Goal: Task Accomplishment & Management: Manage account settings

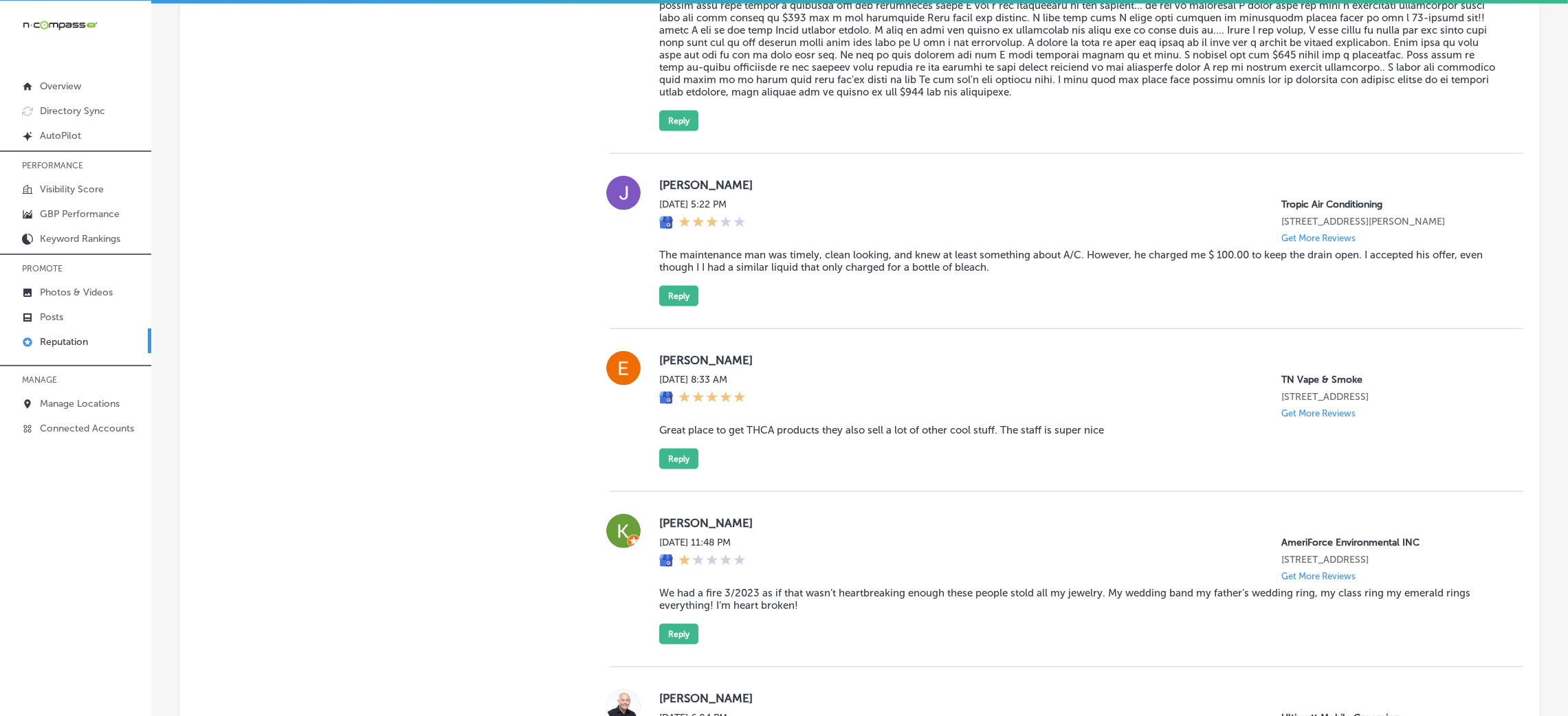
scroll to position [2960, 0]
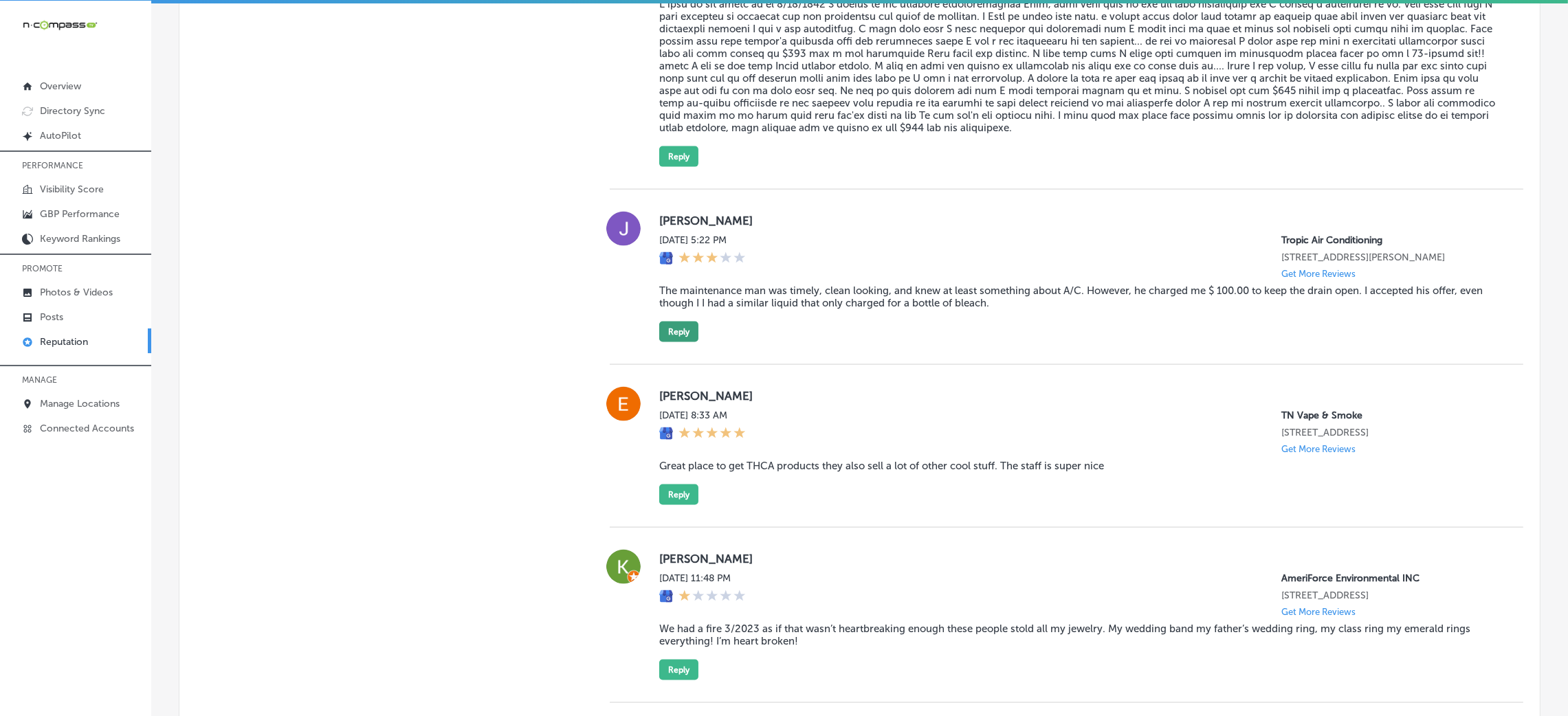
click at [670, 342] on button "Reply" at bounding box center [678, 332] width 39 height 21
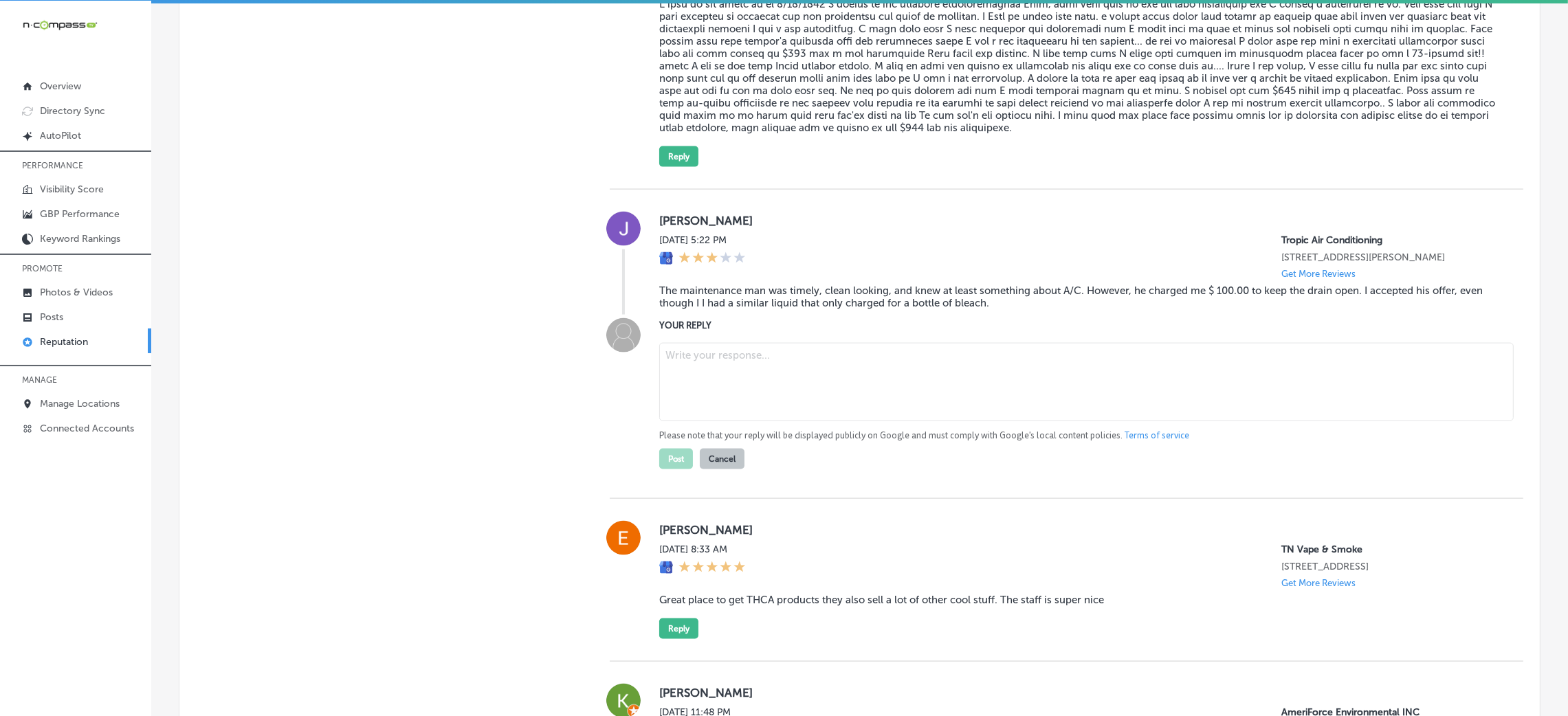
click at [773, 420] on textarea at bounding box center [1086, 382] width 854 height 79
paste textarea "Thank you for your feedback. We appreciate you acknowledging our technician's p…"
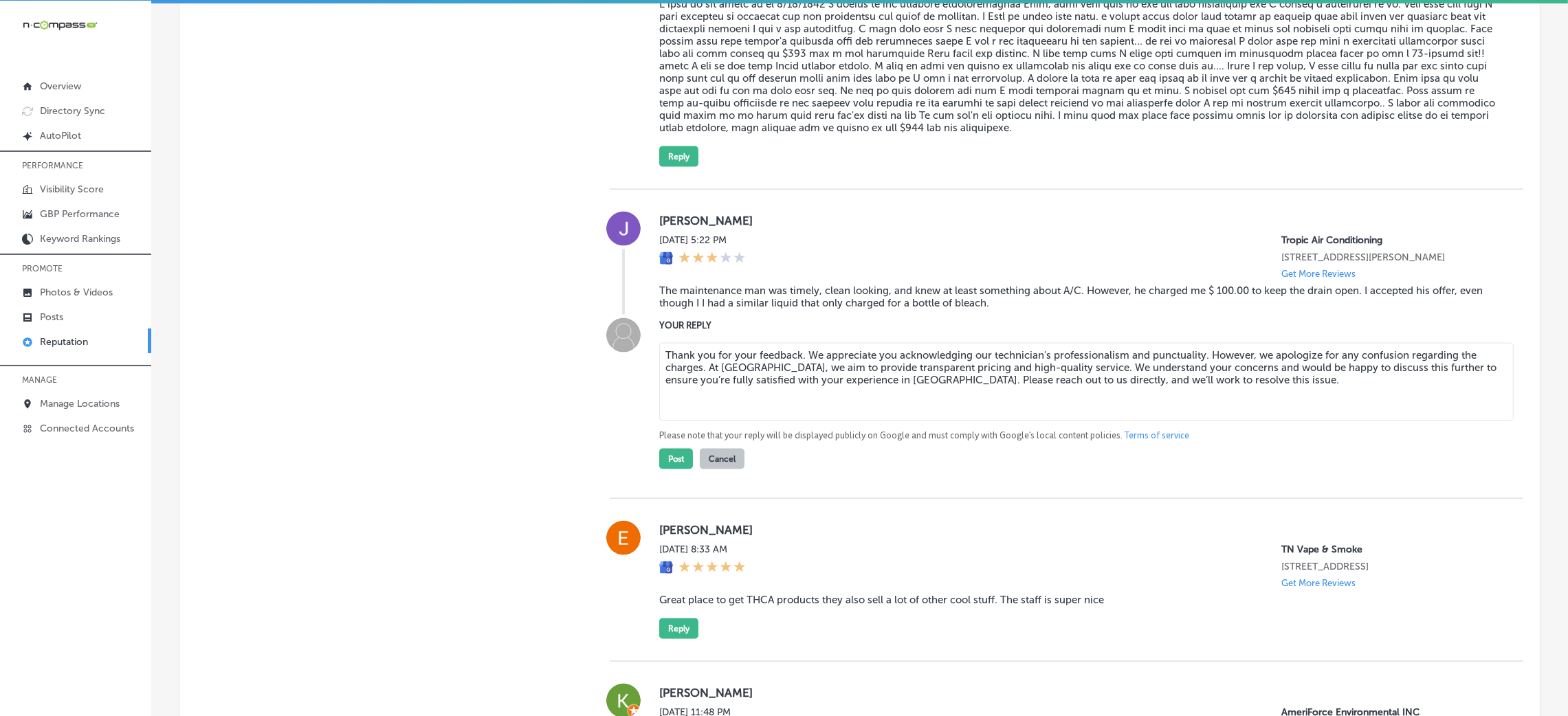
click at [798, 378] on textarea "Thank you for your feedback. We appreciate you acknowledging our technician's p…" at bounding box center [1086, 382] width 854 height 79
type textarea "Thank you for your feedback, [PERSON_NAME]. We appreciate you acknowledging our…"
click at [670, 469] on button "Post" at bounding box center [675, 459] width 33 height 21
type textarea "x"
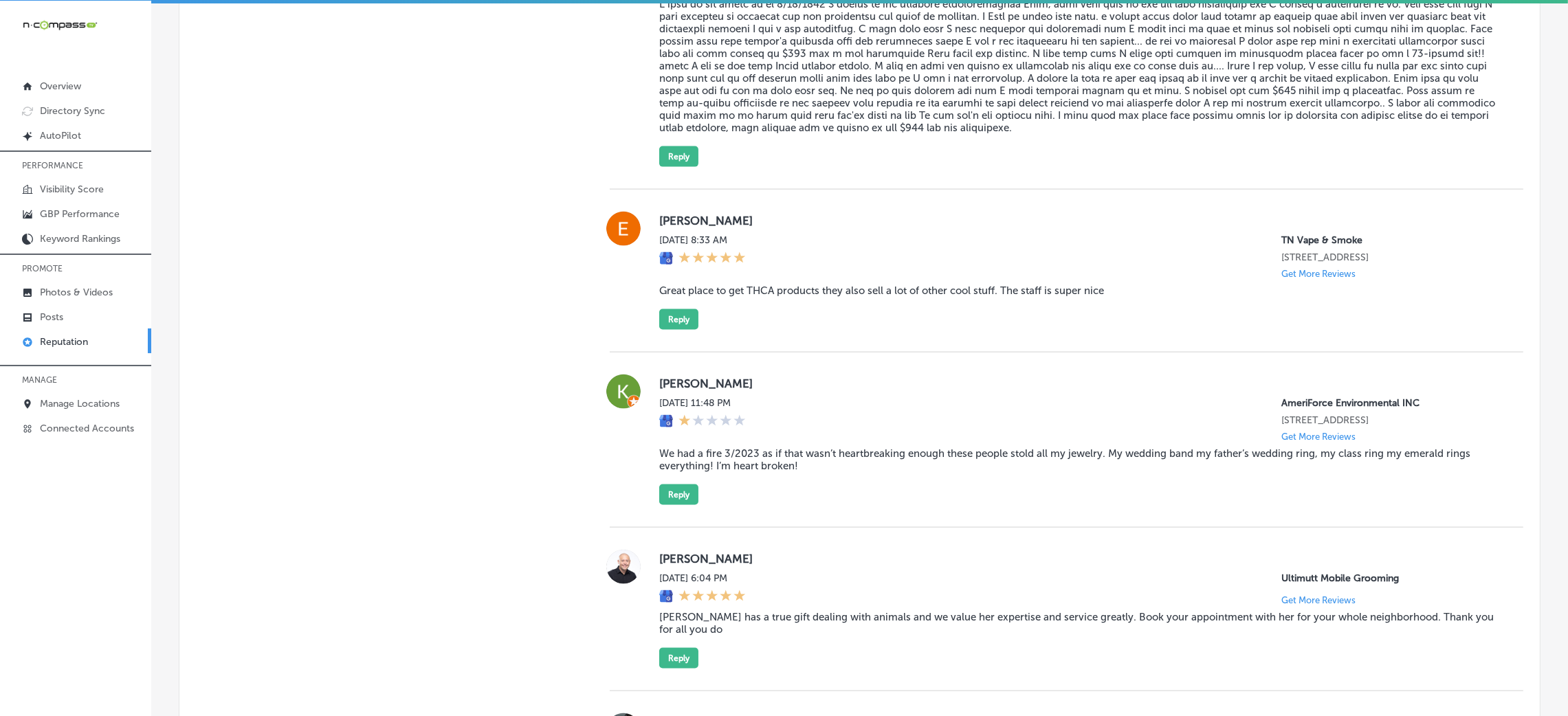
scroll to position [2341, 0]
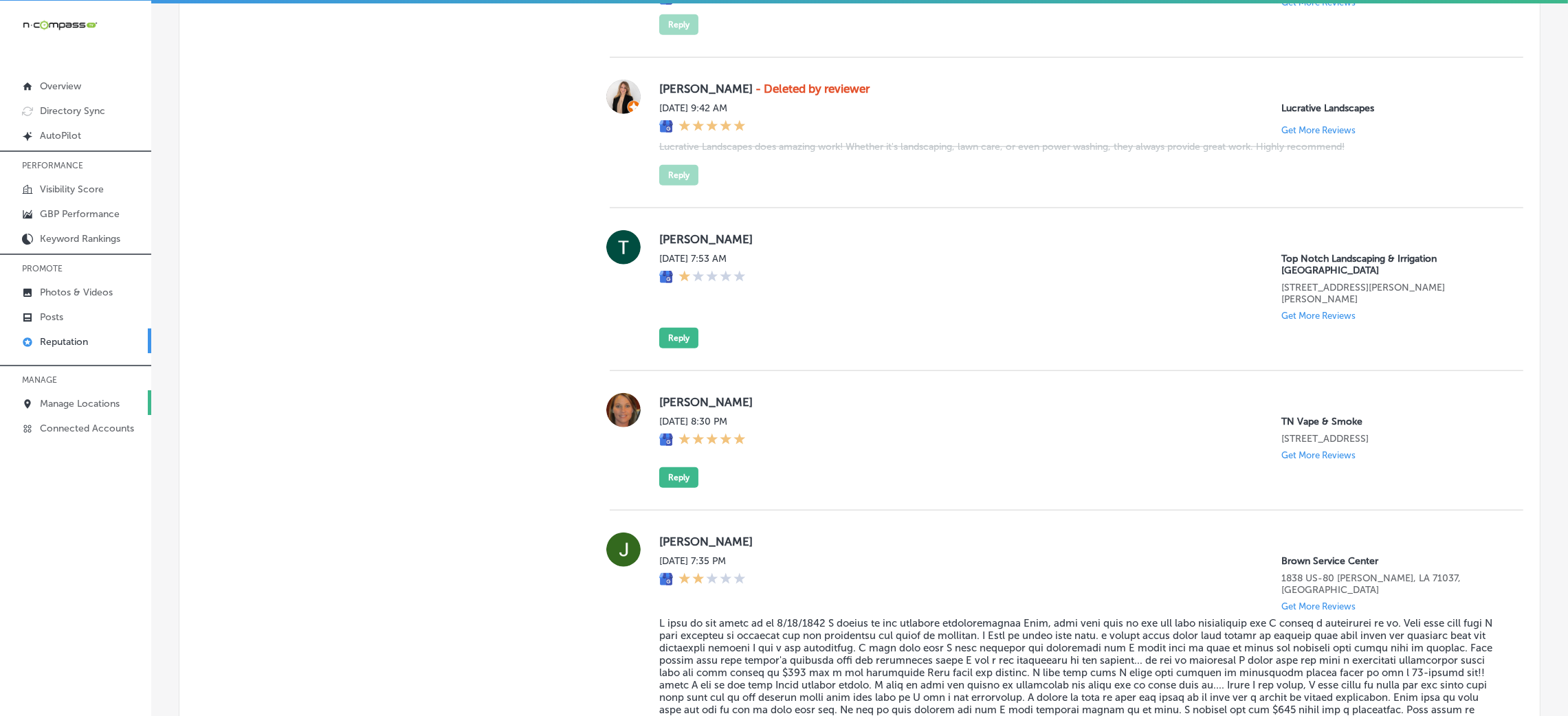
click at [102, 391] on link "Manage Locations" at bounding box center [76, 402] width 151 height 24
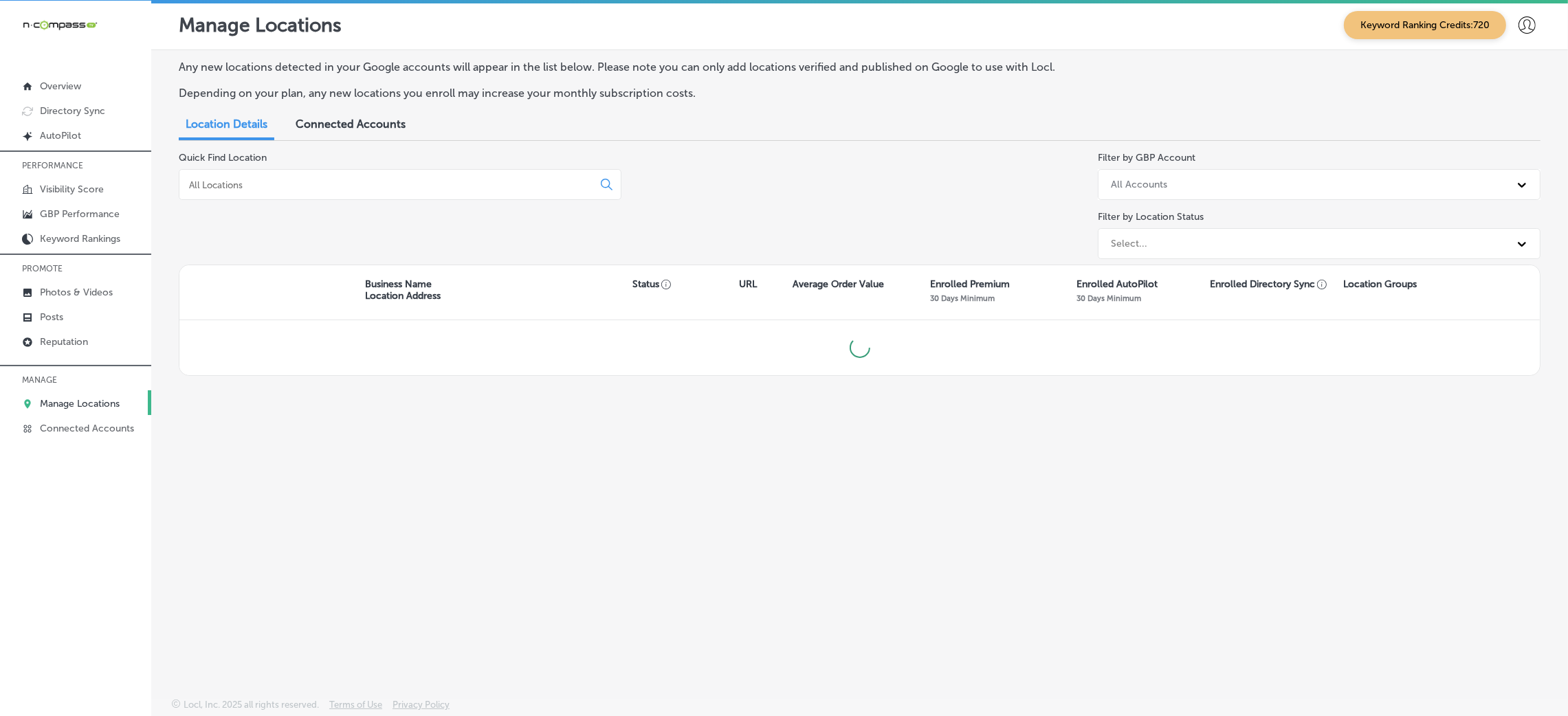
click at [439, 179] on input at bounding box center [388, 185] width 402 height 13
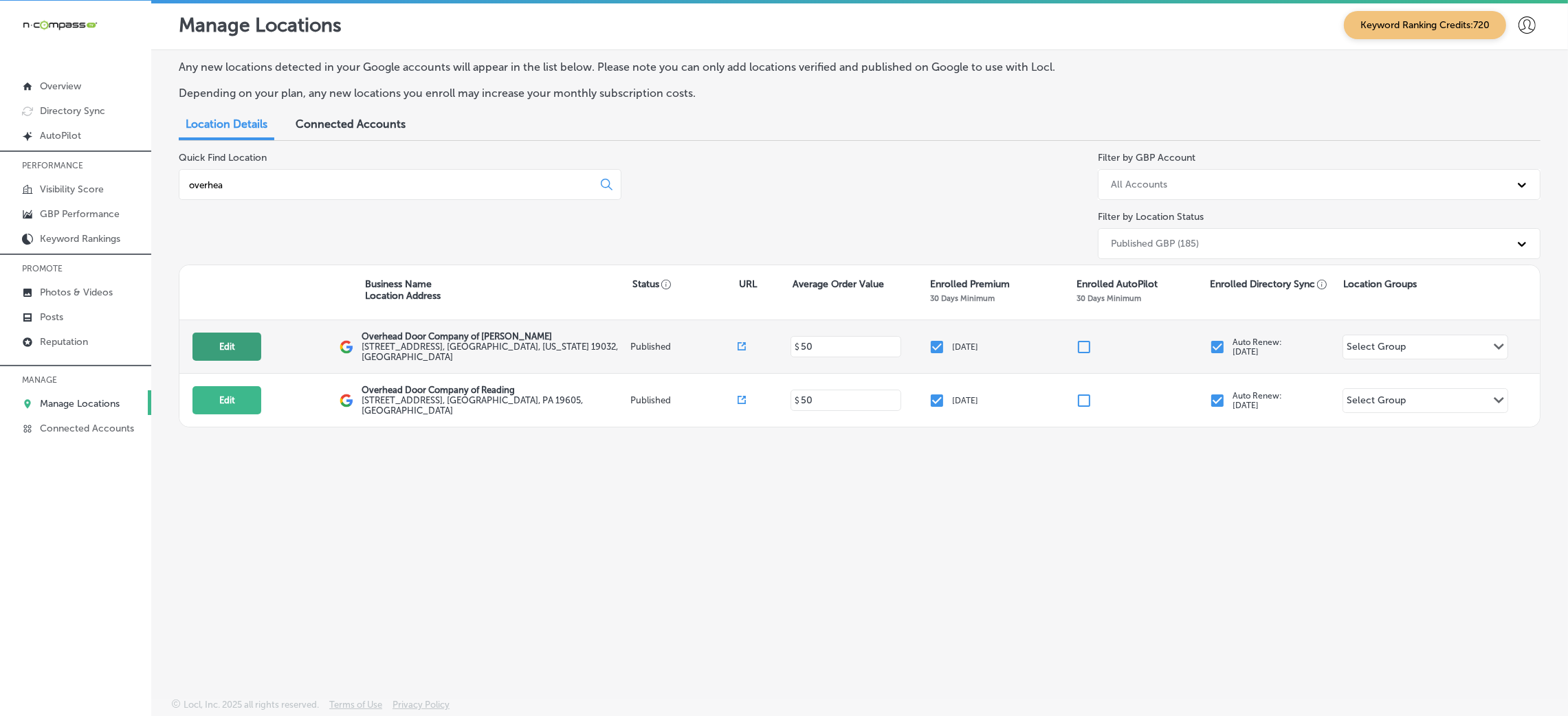
type input "overhea"
click at [223, 344] on button "Edit" at bounding box center [227, 347] width 69 height 28
select select "US"
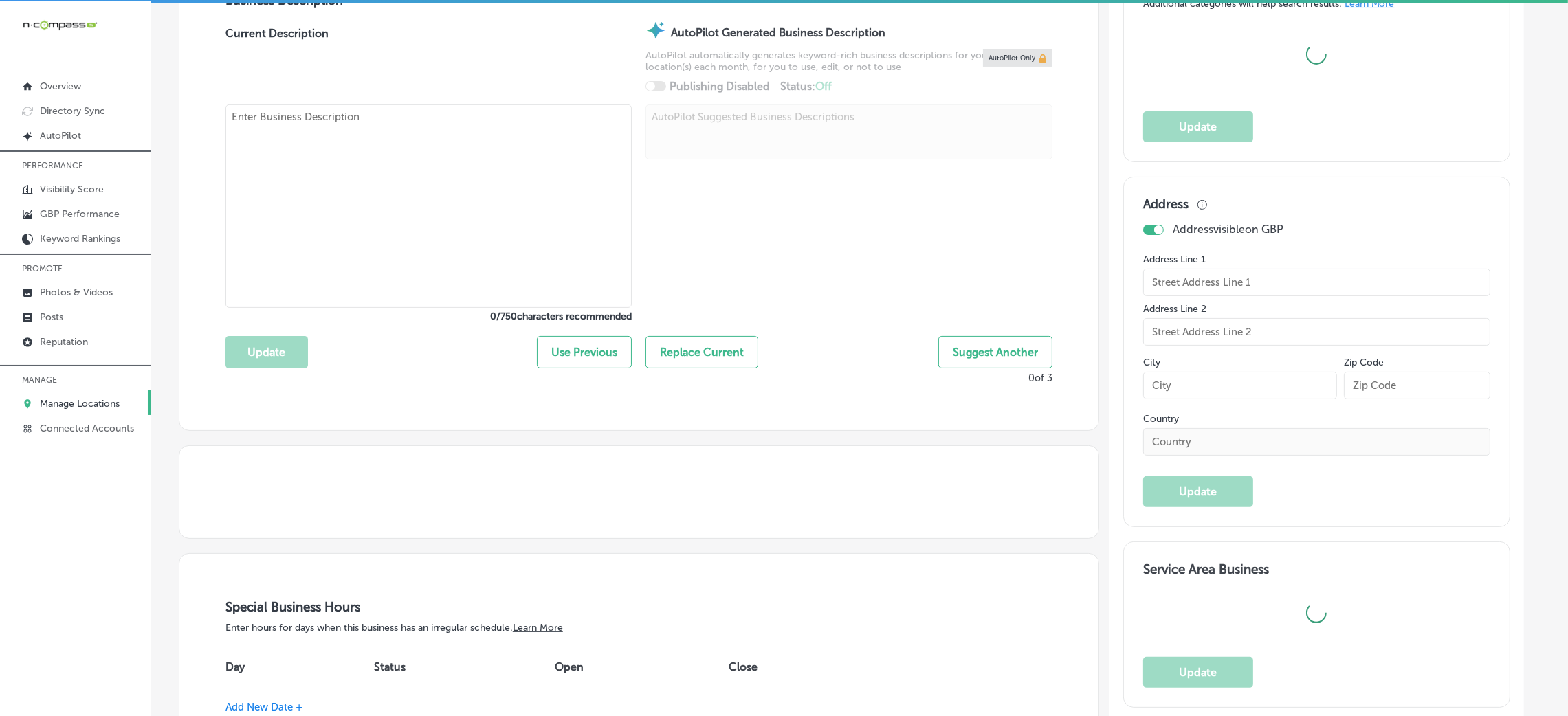
checkbox input "true"
type input "Overhead Door Company of [PERSON_NAME]"
type input "[STREET_ADDRESS]"
type input "Folcroft"
type input "19032"
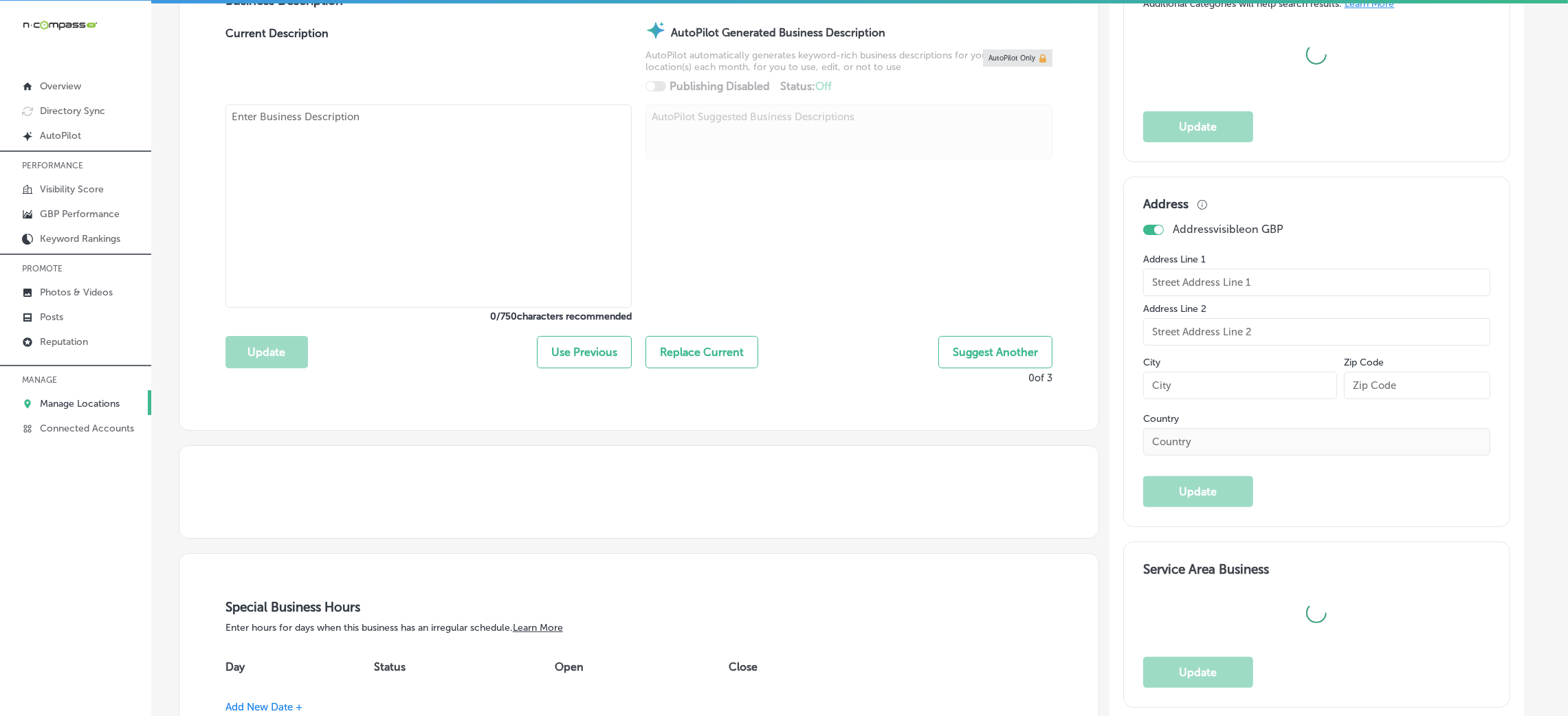
type input "US"
type input "[URL][DOMAIN_NAME]"
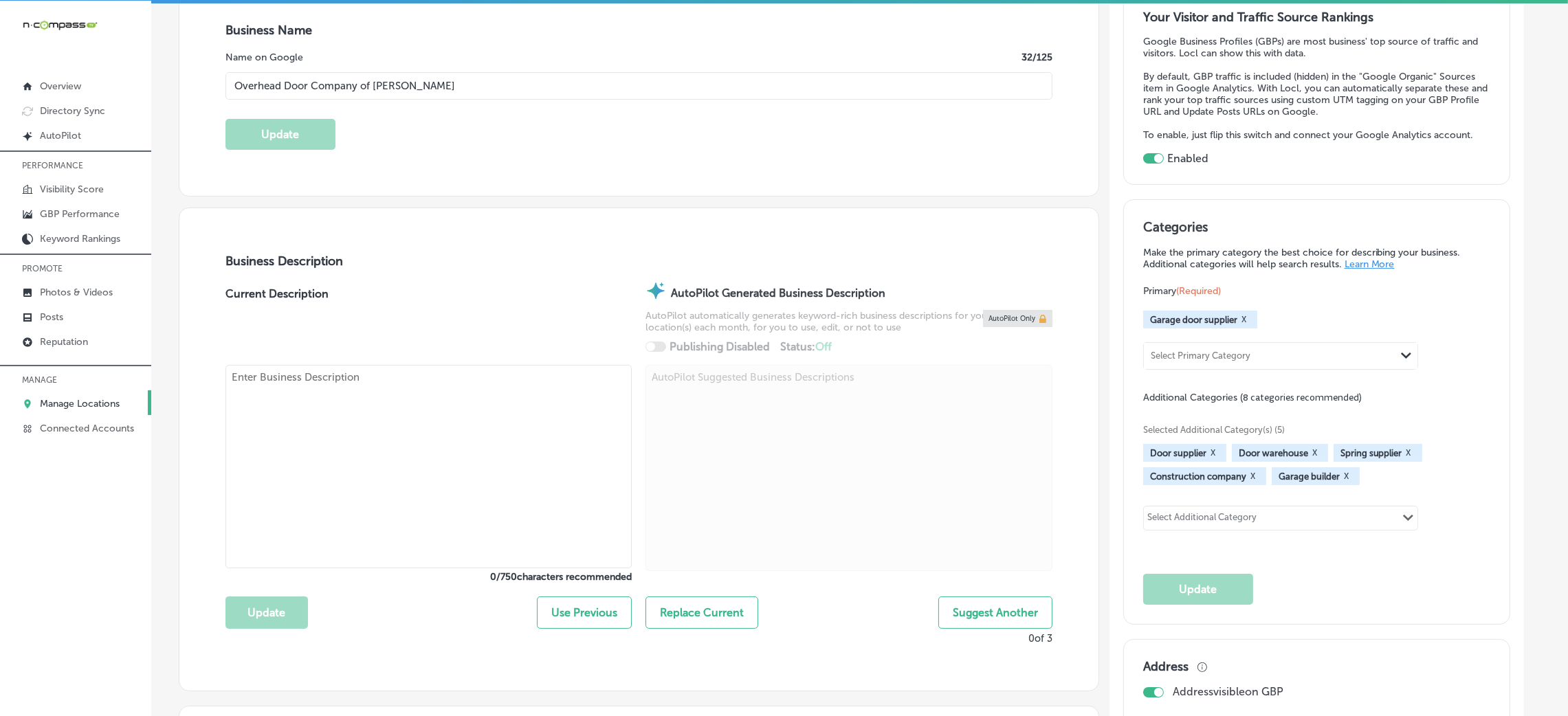
type textarea "Overhead Door Company of [PERSON_NAME], located in [GEOGRAPHIC_DATA], [GEOGRAPH…"
type input "[PHONE_NUMBER]"
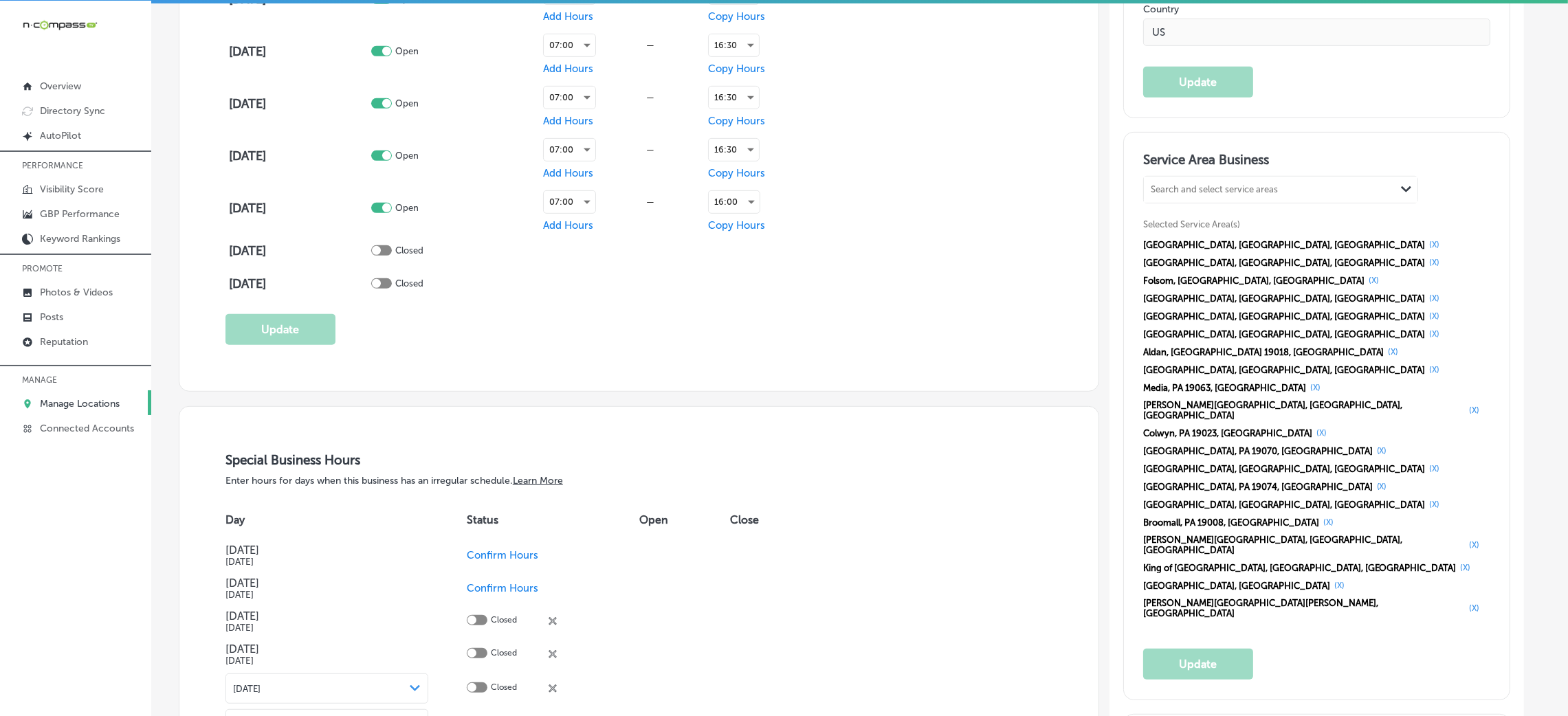
scroll to position [1133, 0]
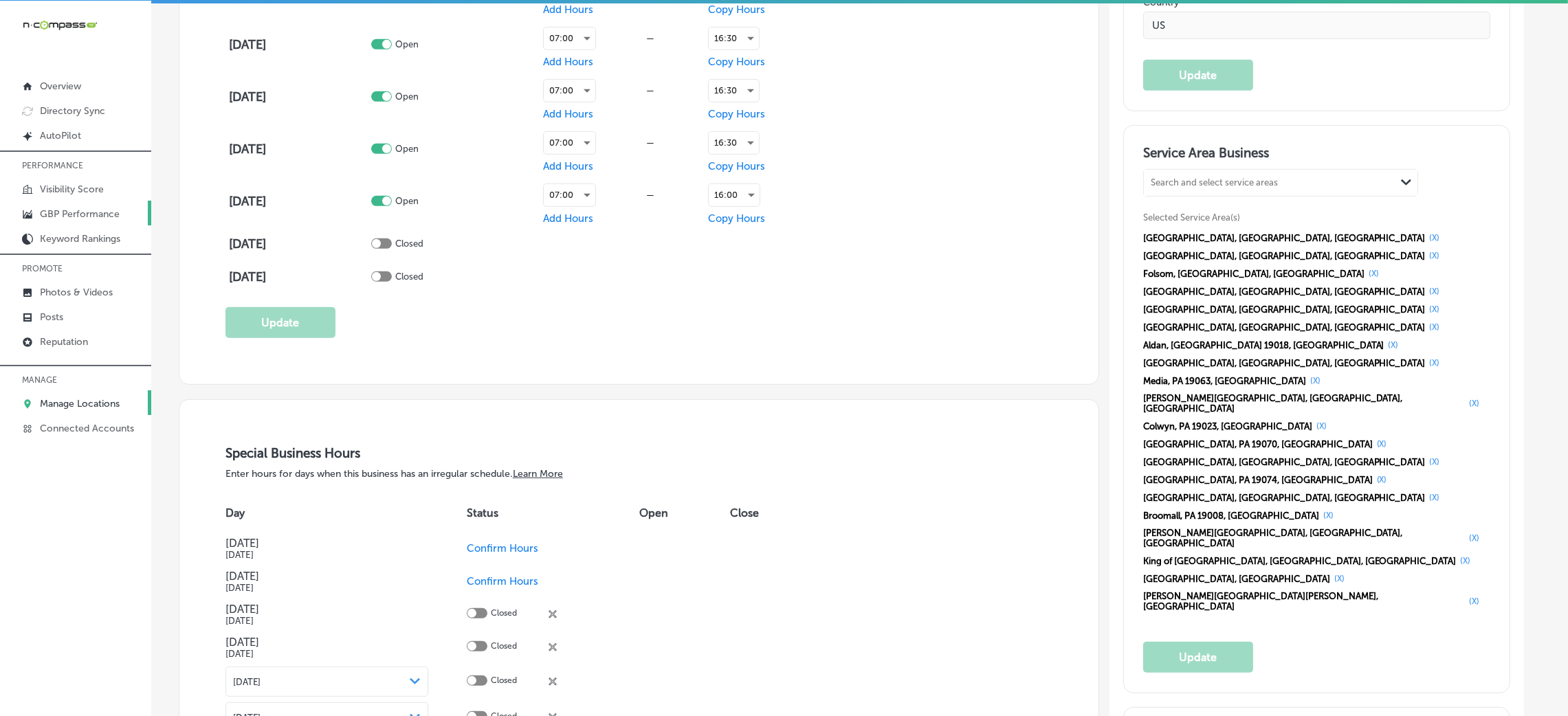
click at [79, 202] on link "GBP Performance" at bounding box center [76, 213] width 151 height 24
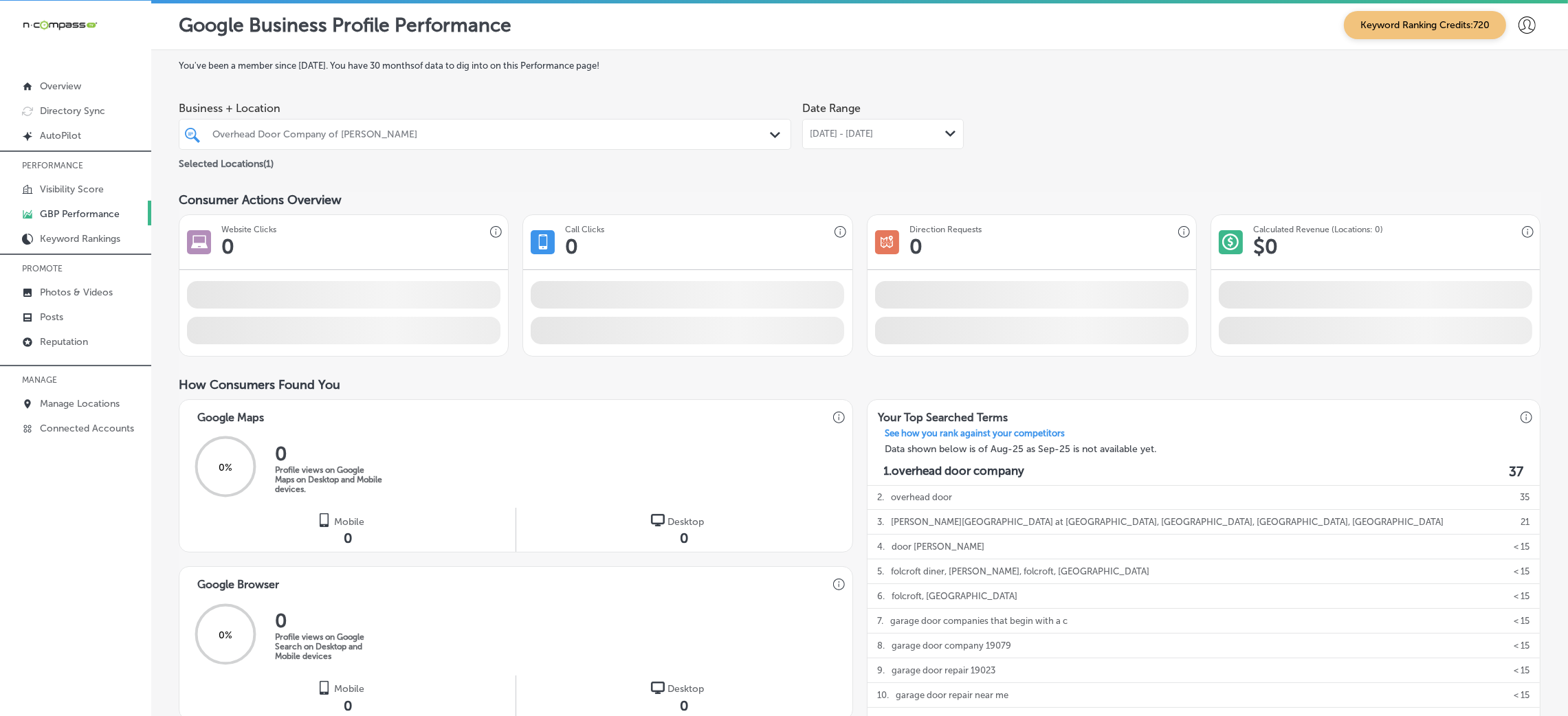
click at [861, 127] on div "[DATE] - [DATE] Path Created with Sketch." at bounding box center [883, 133] width 162 height 30
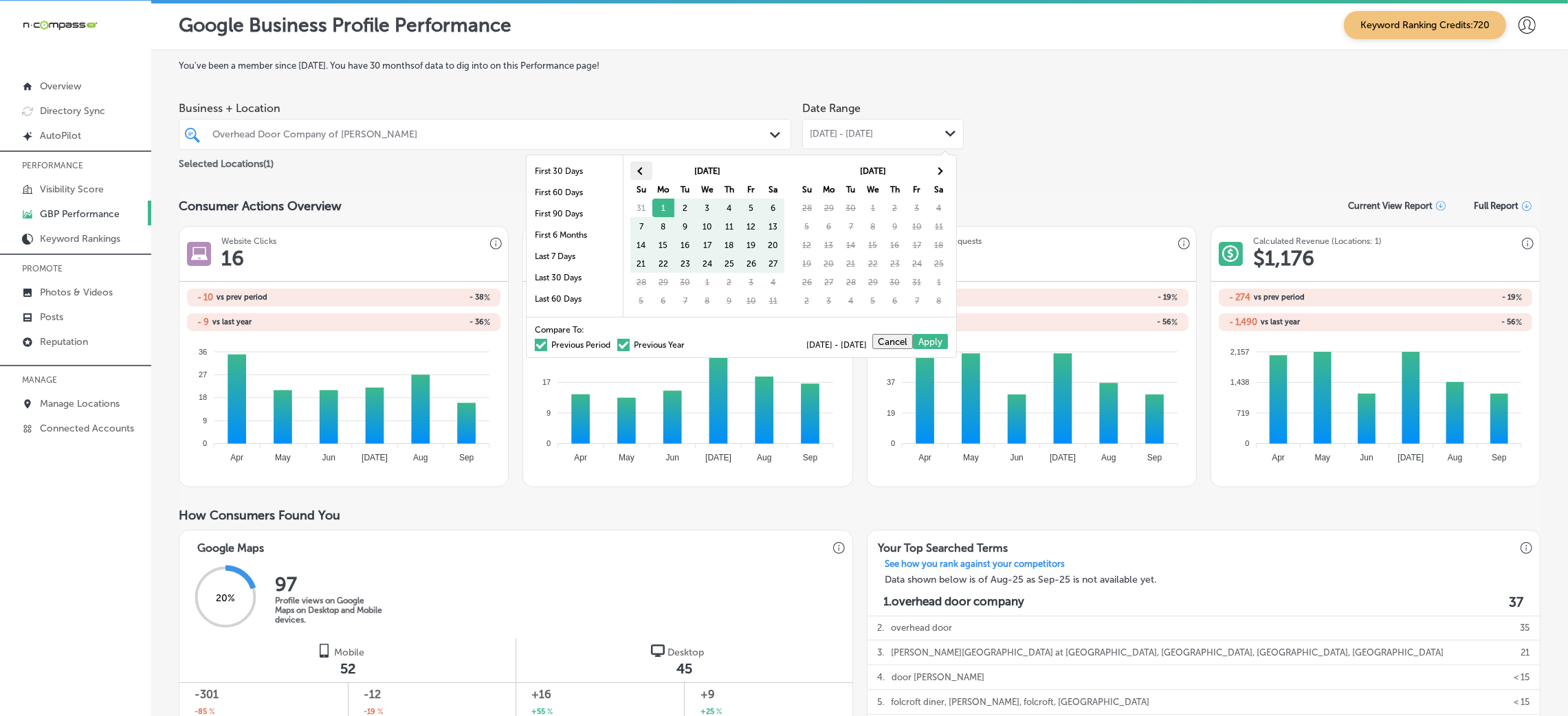
click at [645, 165] on th at bounding box center [641, 170] width 22 height 19
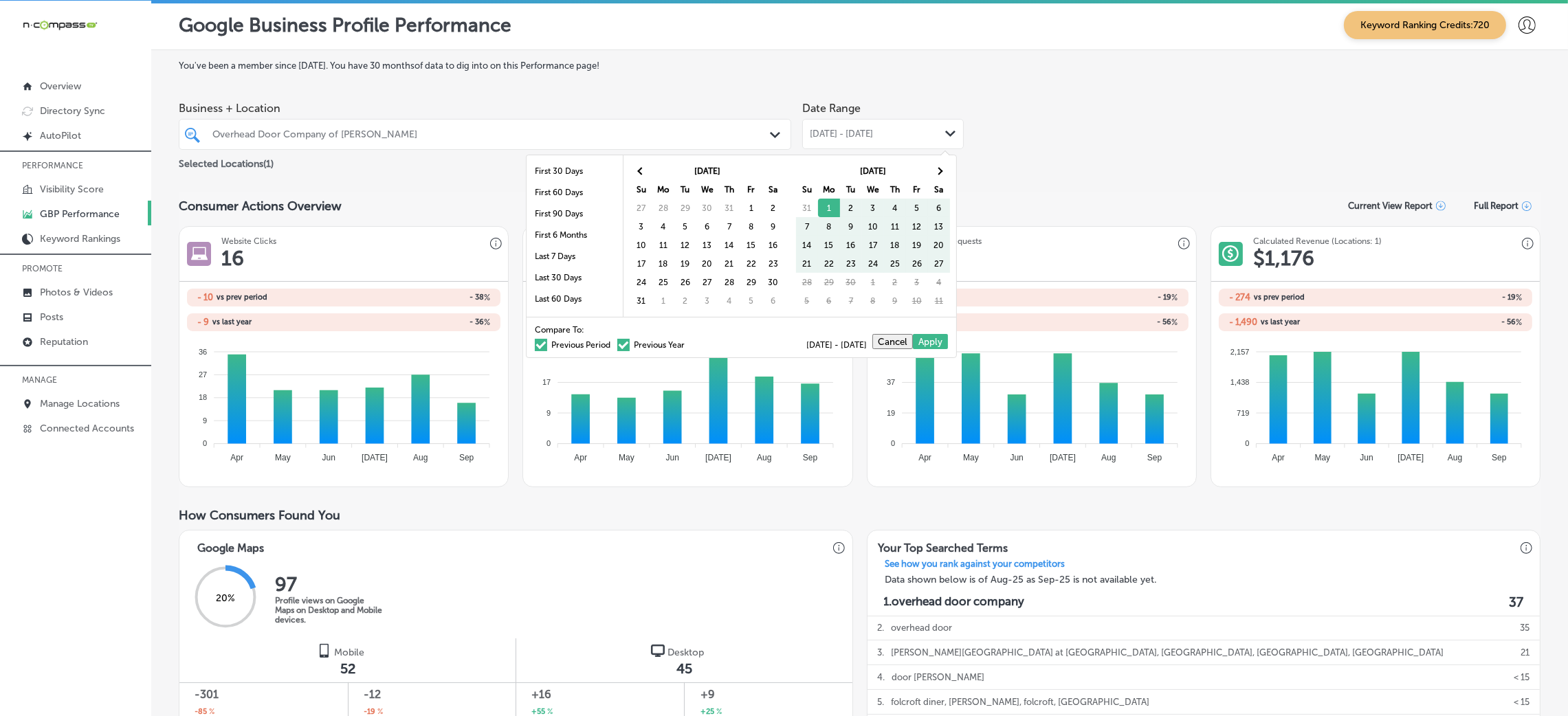
click at [645, 165] on th at bounding box center [641, 170] width 22 height 19
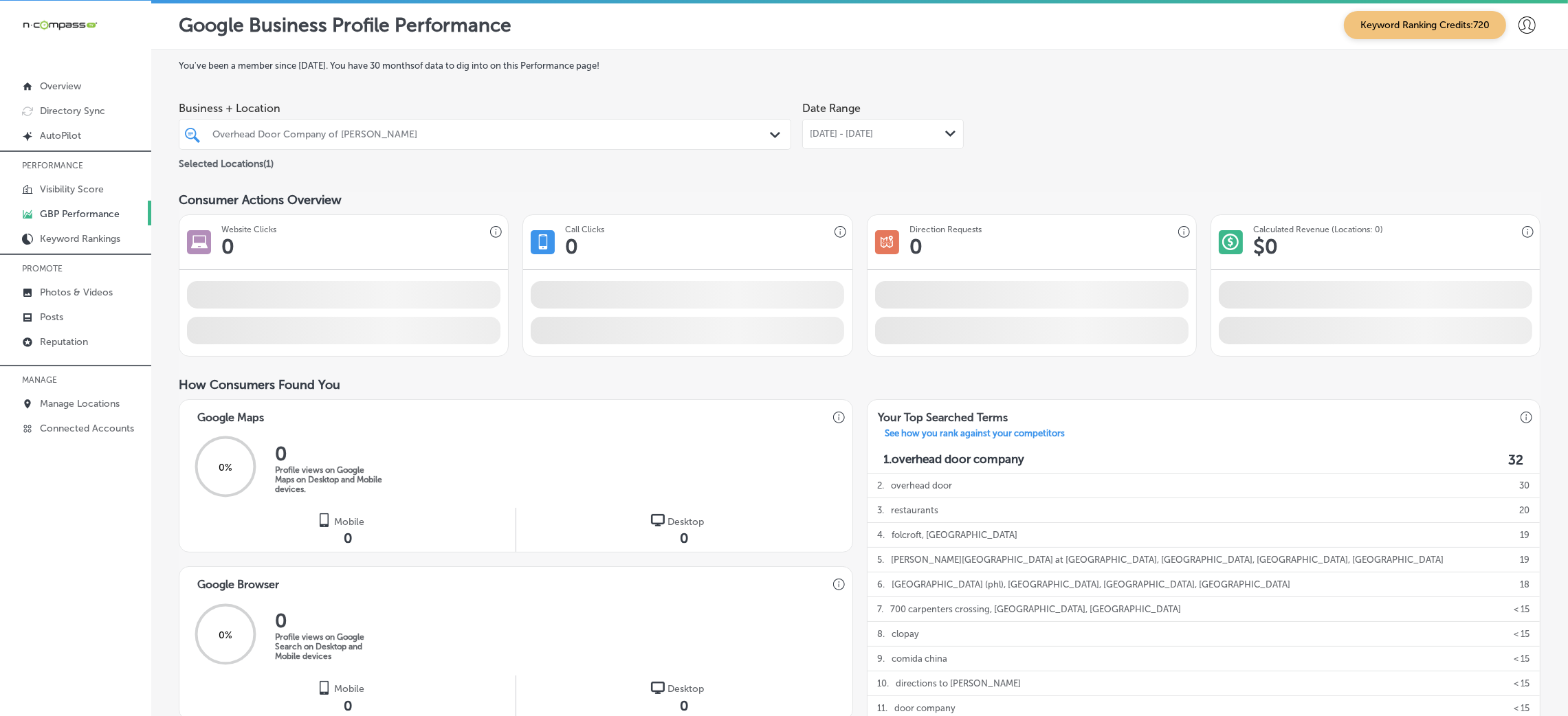
click at [852, 124] on div "[DATE] - [DATE] Path Created with Sketch." at bounding box center [883, 133] width 162 height 30
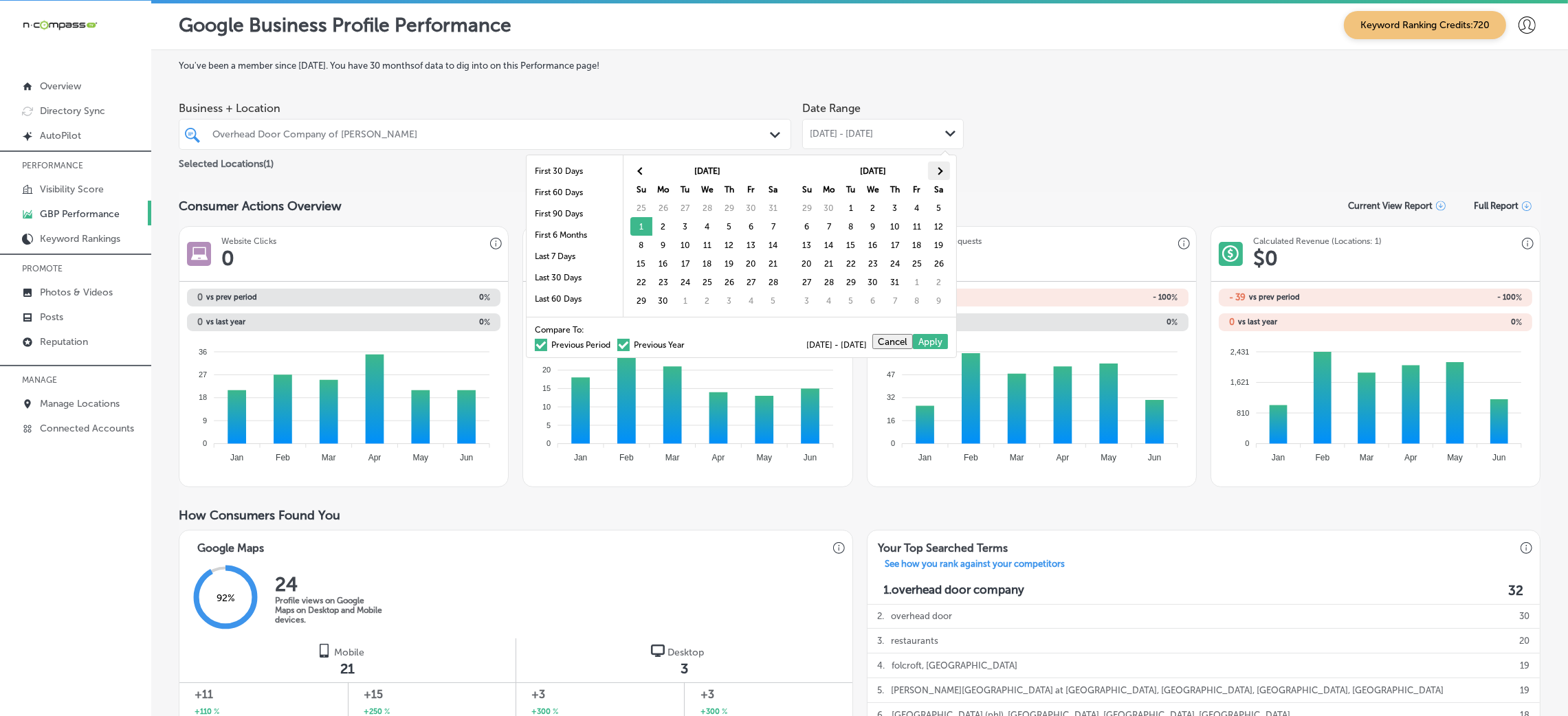
click at [939, 163] on th at bounding box center [939, 170] width 22 height 19
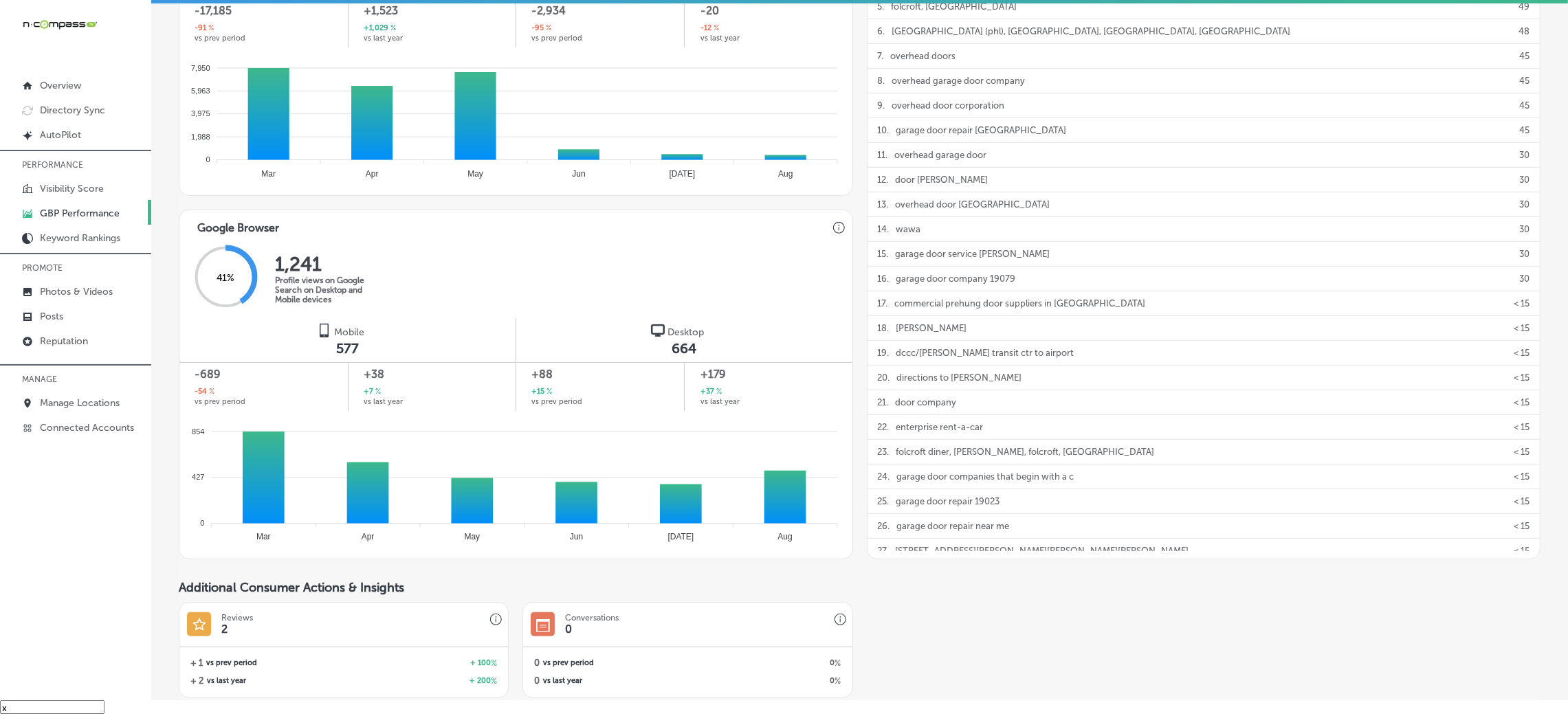
scroll to position [722, 0]
